Goal: Browse casually: Explore the website without a specific task or goal

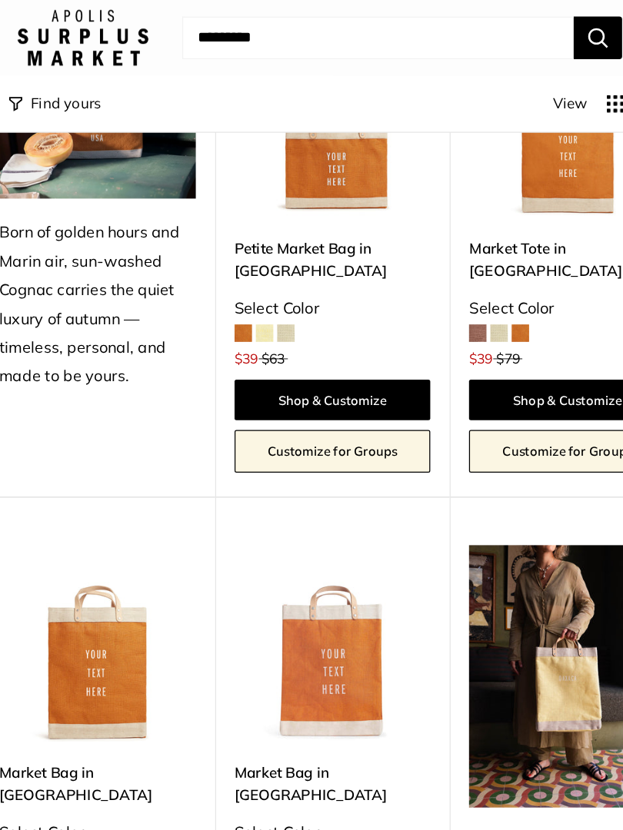
scroll to position [1493, 0]
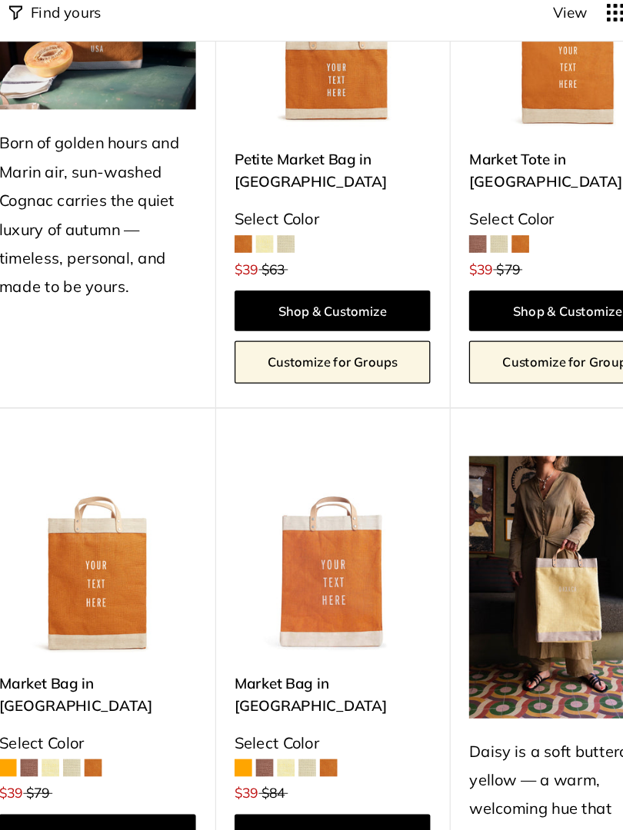
click at [273, 434] on img at bounding box center [312, 512] width 156 height 156
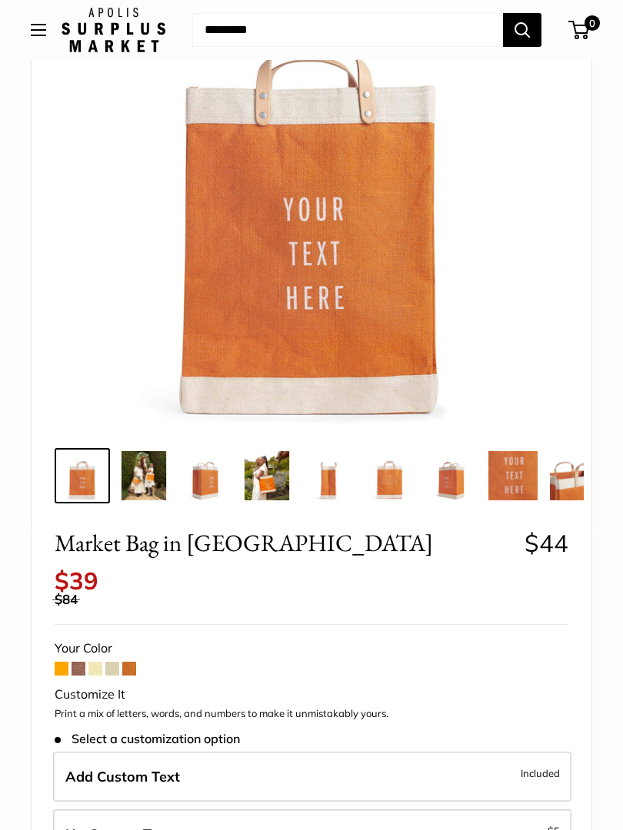
scroll to position [201, 0]
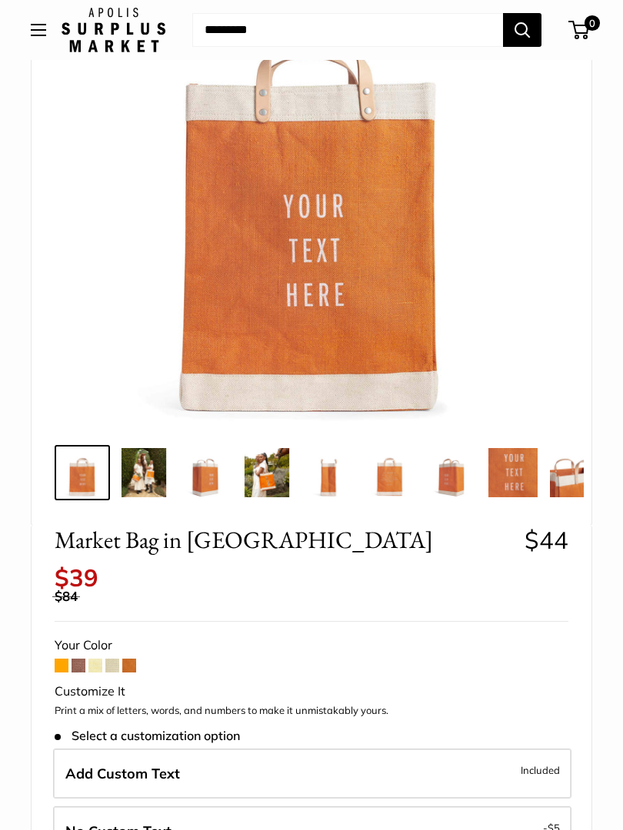
click at [65, 659] on span at bounding box center [62, 666] width 14 height 14
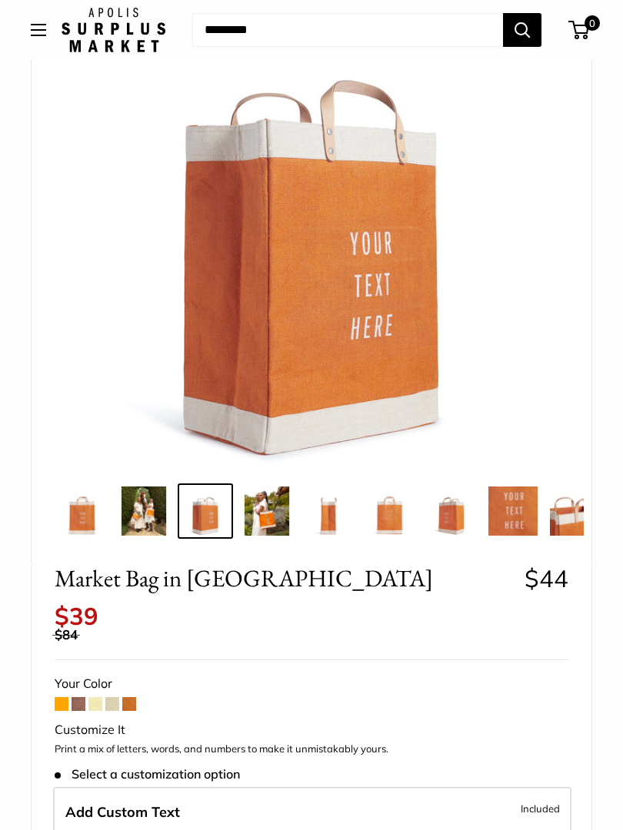
scroll to position [164, 0]
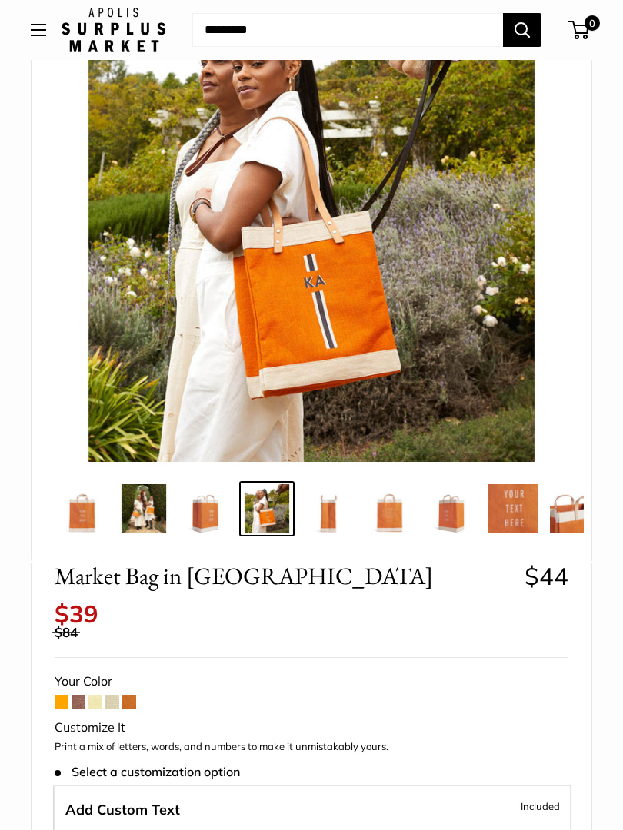
click at [132, 695] on span at bounding box center [129, 702] width 14 height 14
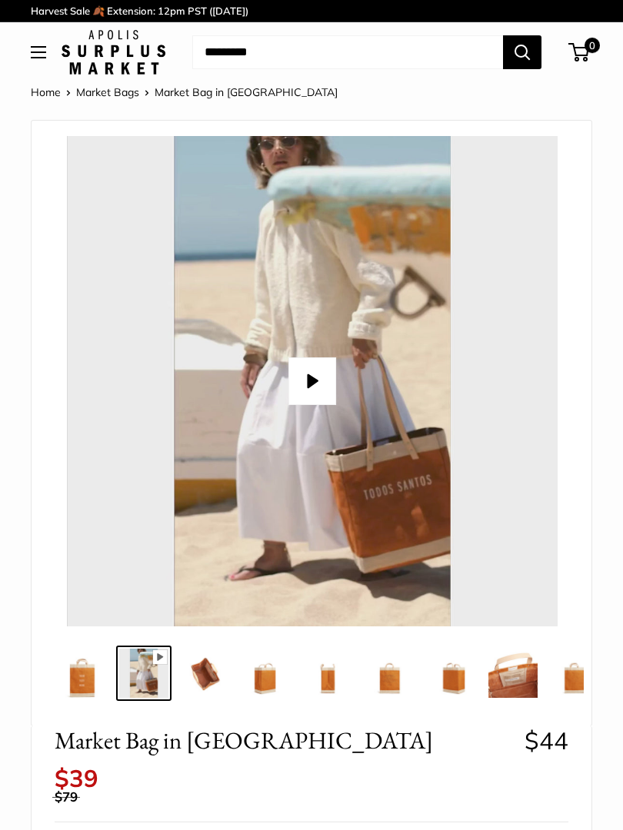
click at [209, 676] on img at bounding box center [205, 673] width 49 height 49
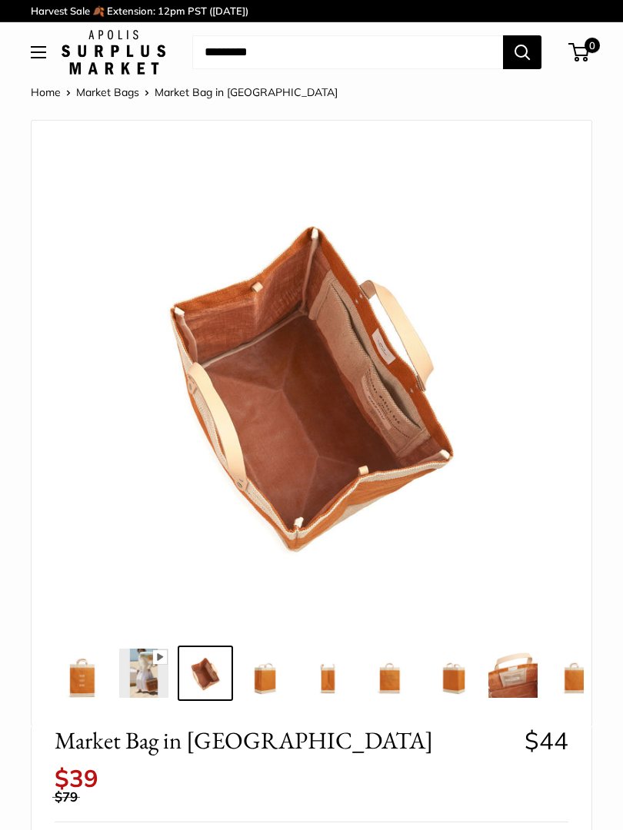
click at [380, 676] on img at bounding box center [389, 673] width 49 height 49
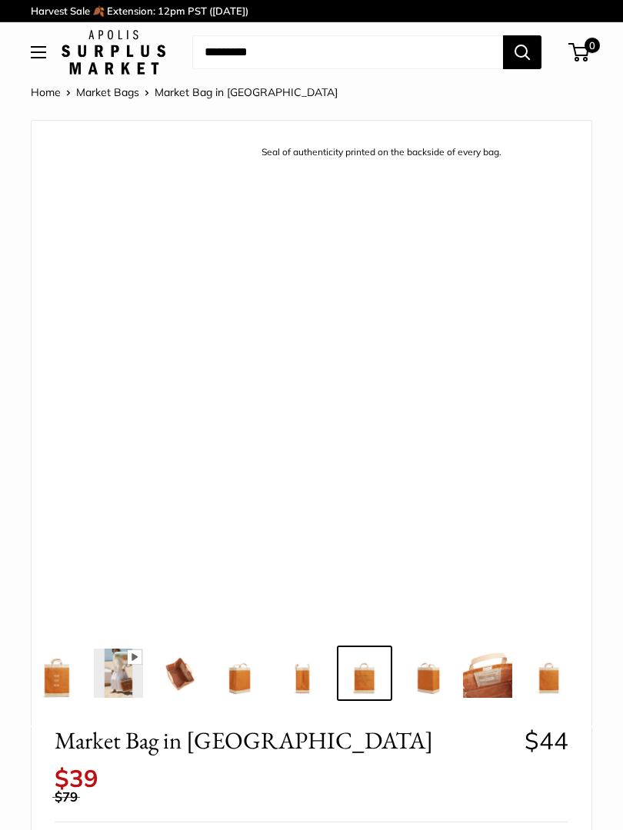
scroll to position [0, 34]
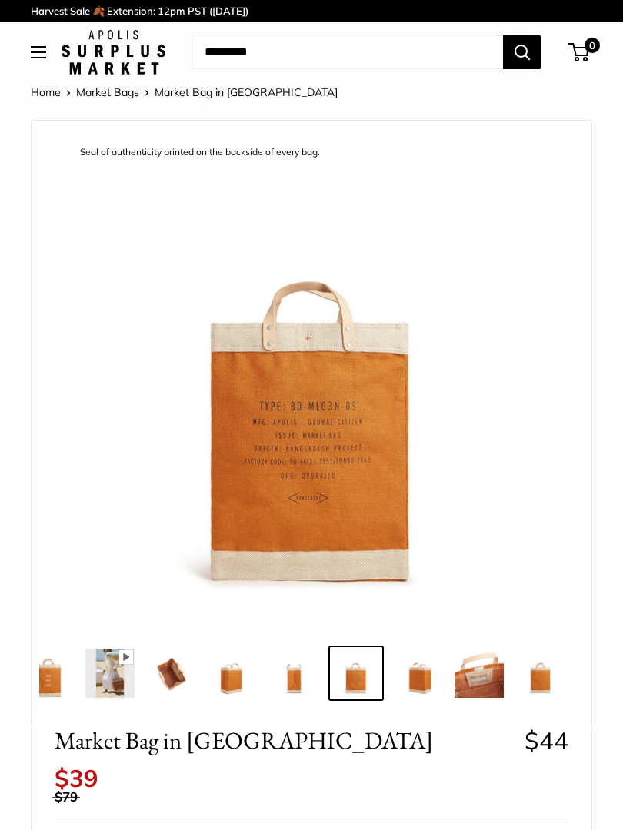
click at [480, 679] on img at bounding box center [478, 673] width 49 height 49
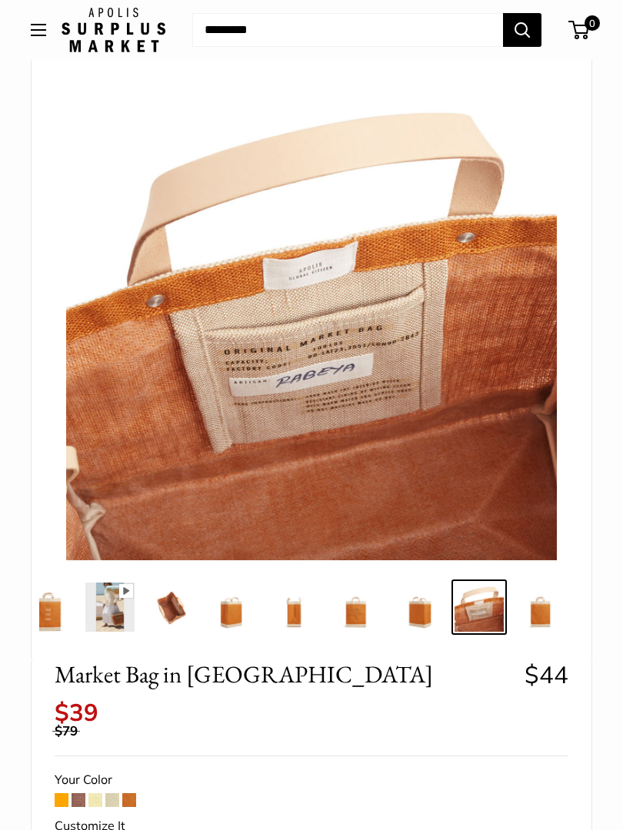
scroll to position [0, 0]
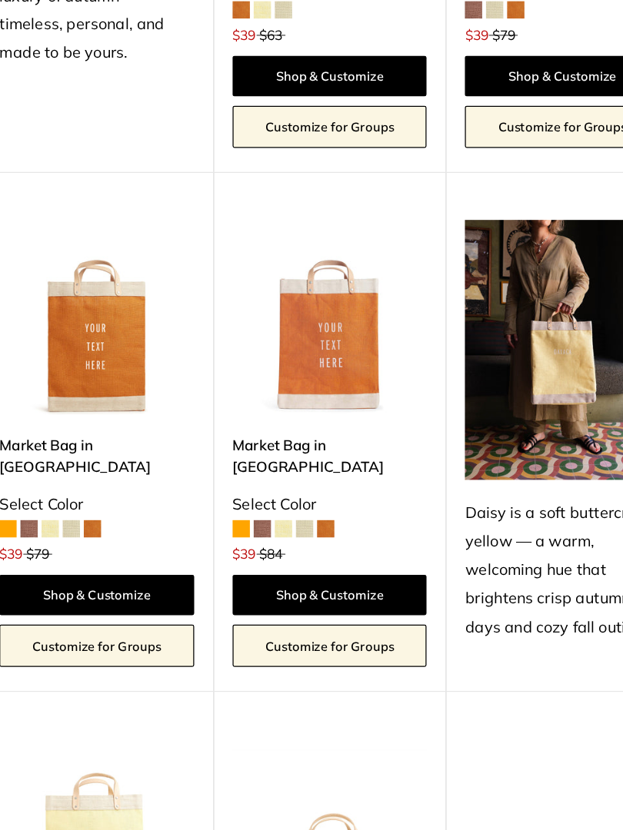
scroll to position [1422, 0]
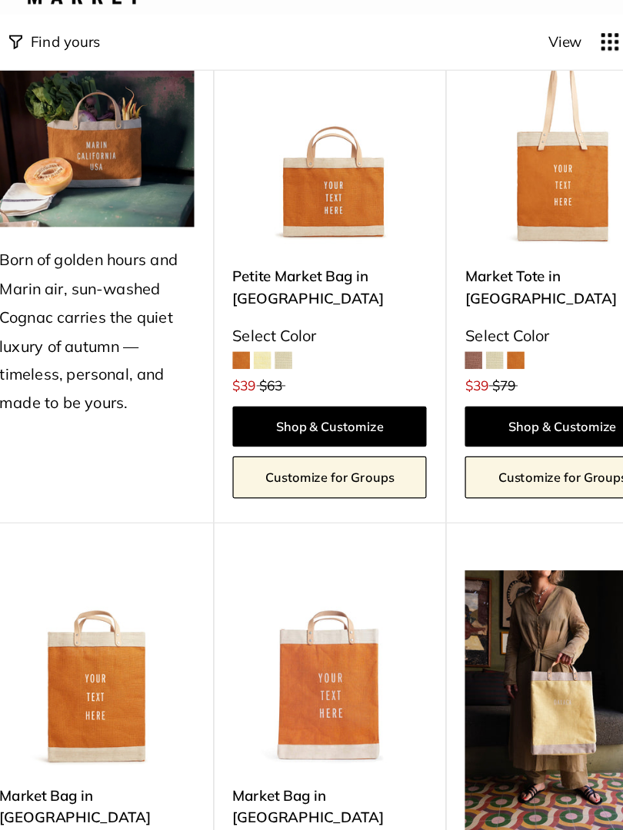
click at [471, 153] on img at bounding box center [498, 168] width 156 height 156
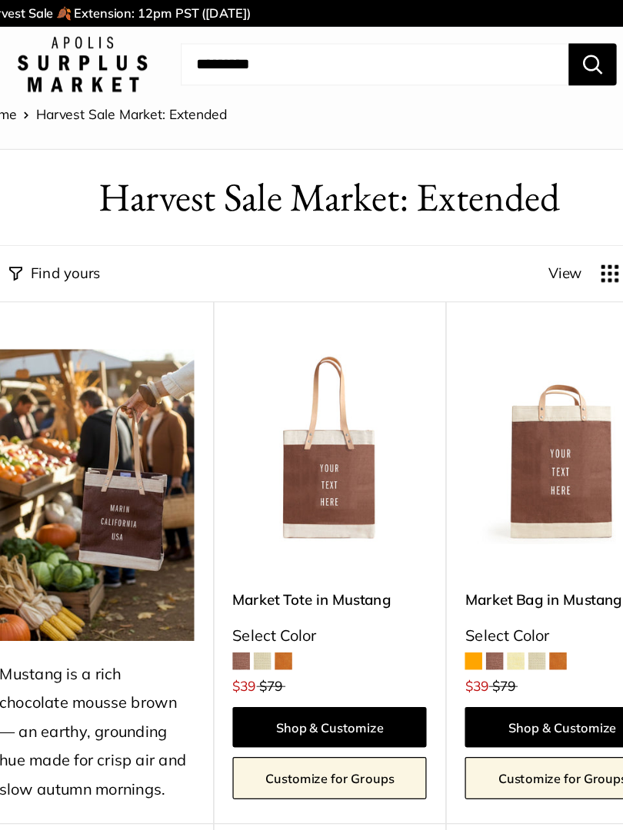
scroll to position [0, 0]
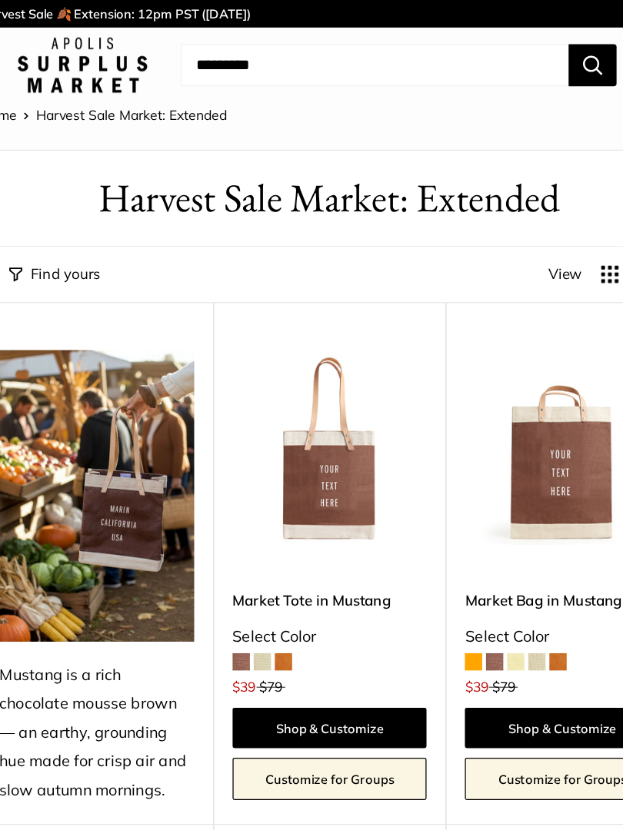
click at [269, 381] on img at bounding box center [312, 359] width 156 height 156
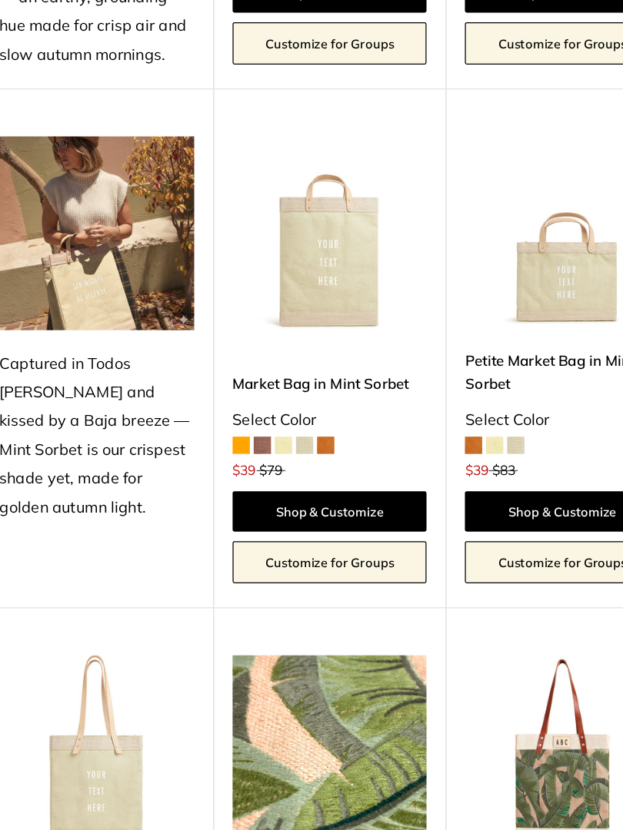
scroll to position [553, 0]
